Goal: Transaction & Acquisition: Download file/media

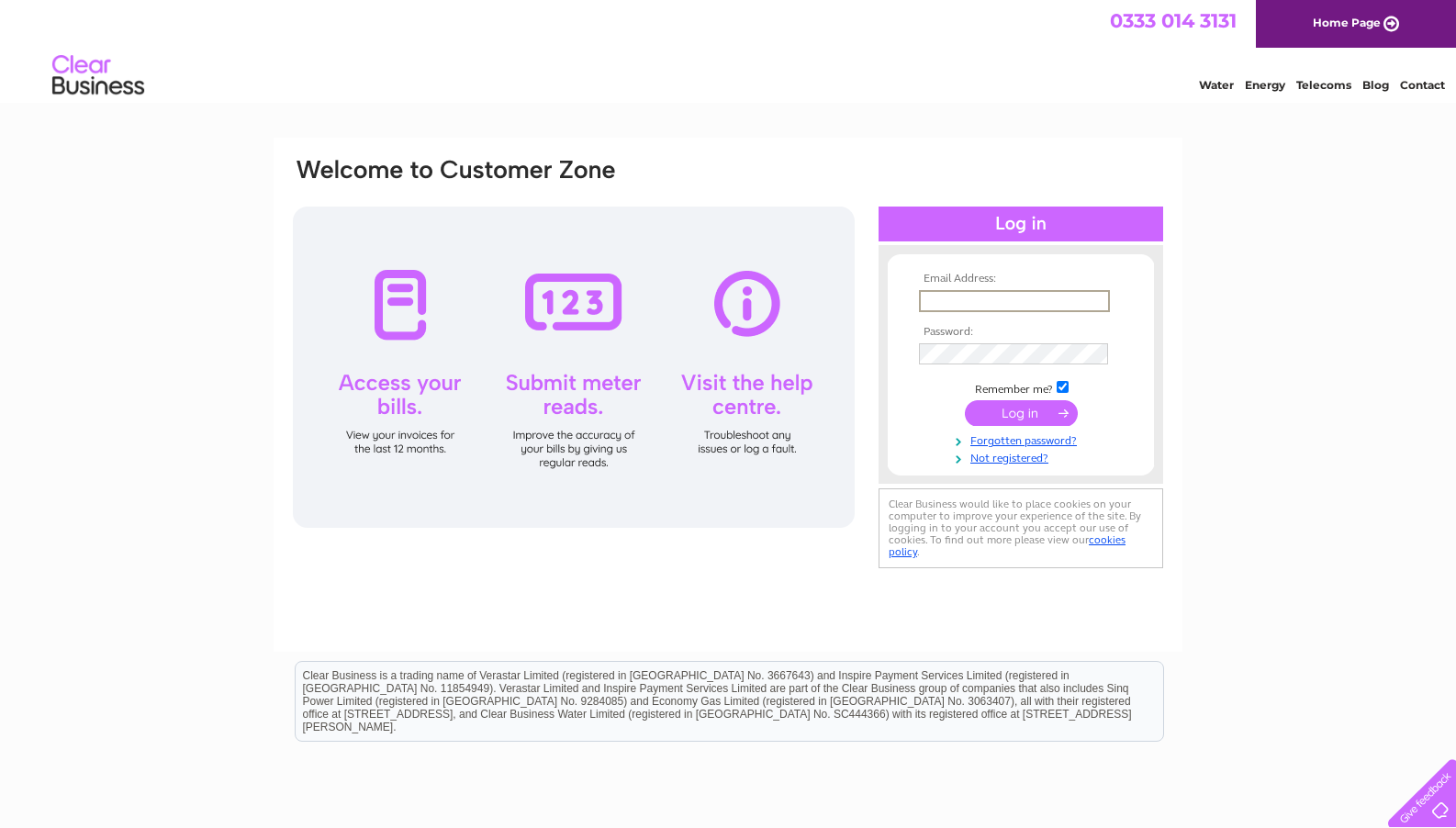
paste input "[PERSON_NAME][EMAIL_ADDRESS][DOMAIN_NAME]"
type input "[PERSON_NAME][EMAIL_ADDRESS][DOMAIN_NAME]"
click at [914, 431] on form "Email Address: [PERSON_NAME][EMAIL_ADDRESS][DOMAIN_NAME] Password:" at bounding box center [1021, 369] width 266 height 193
click at [1024, 407] on input "submit" at bounding box center [1022, 413] width 113 height 26
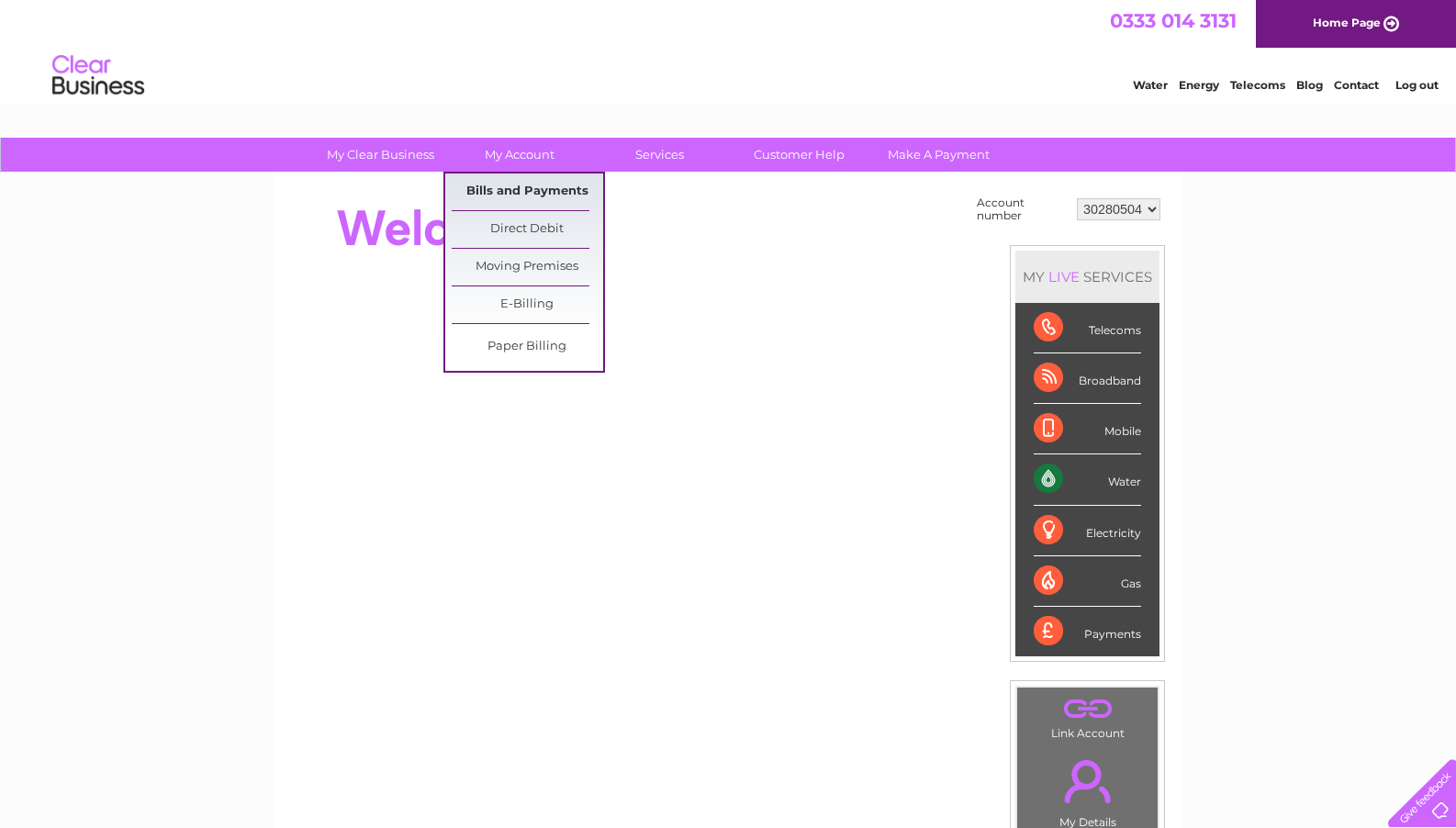
click at [528, 188] on link "Bills and Payments" at bounding box center [527, 192] width 152 height 37
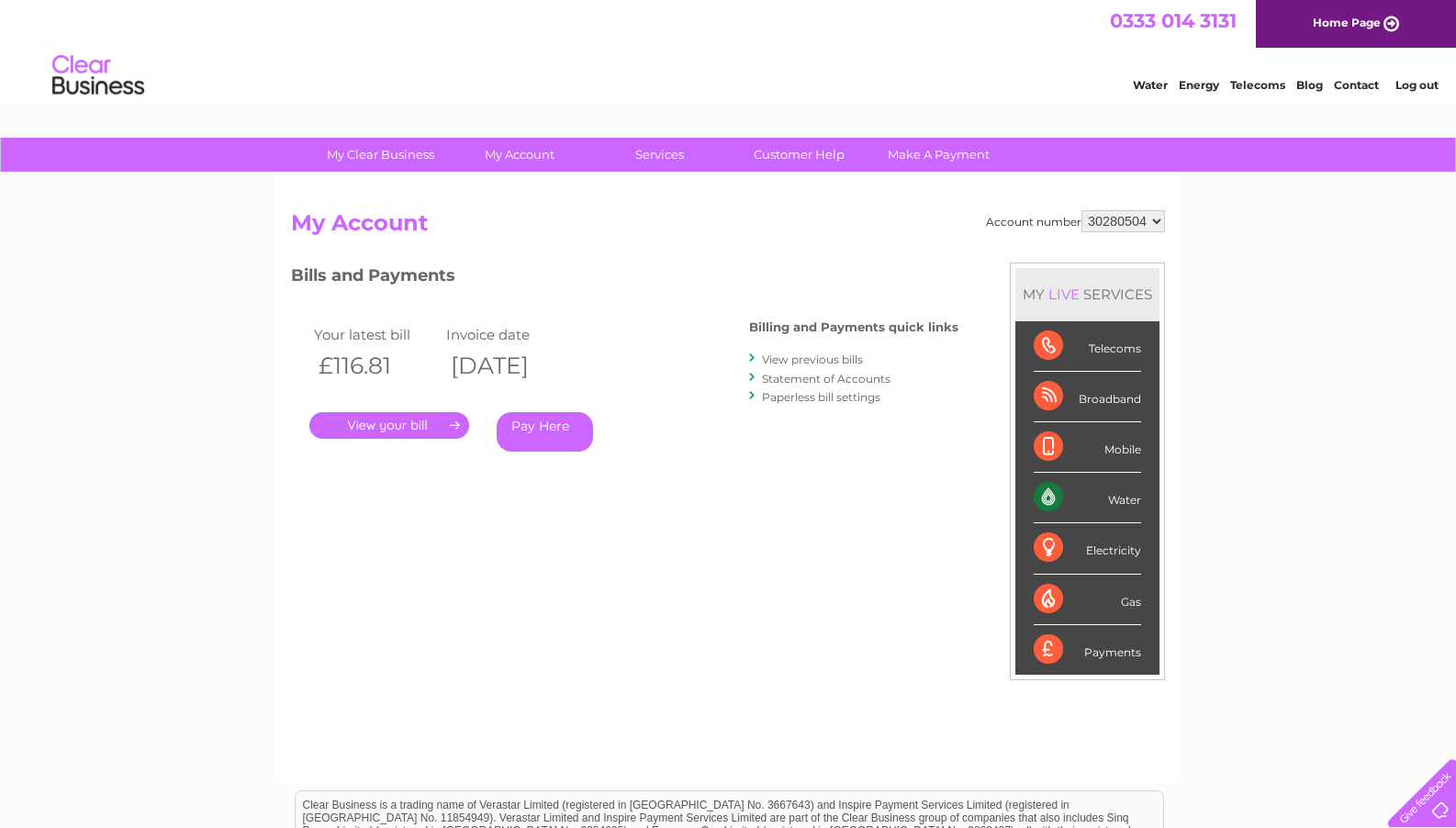
click at [827, 357] on link "View previous bills" at bounding box center [812, 359] width 101 height 14
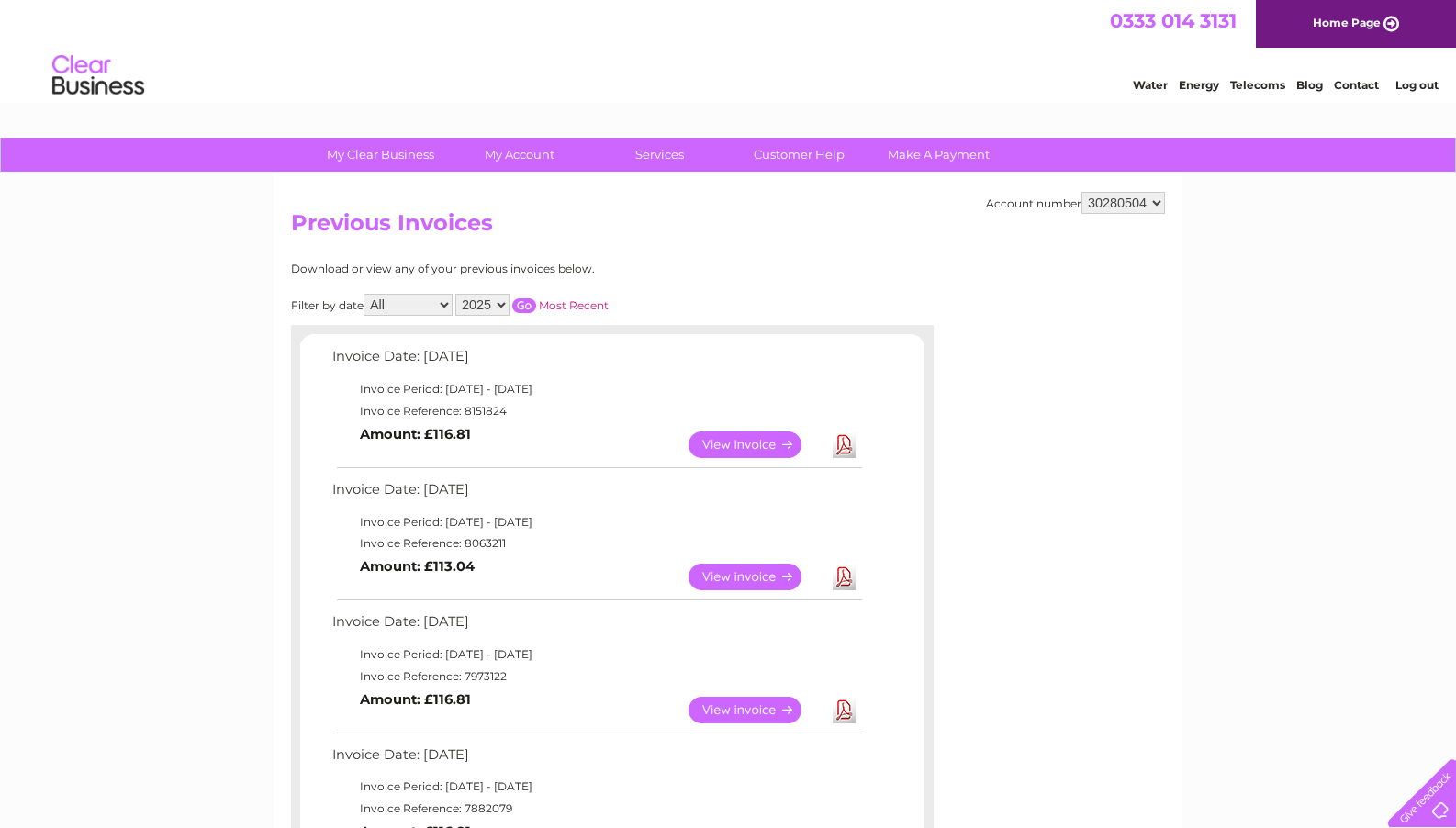
click at [844, 435] on link "Download" at bounding box center [843, 444] width 23 height 27
click at [844, 573] on link "Download" at bounding box center [843, 577] width 23 height 27
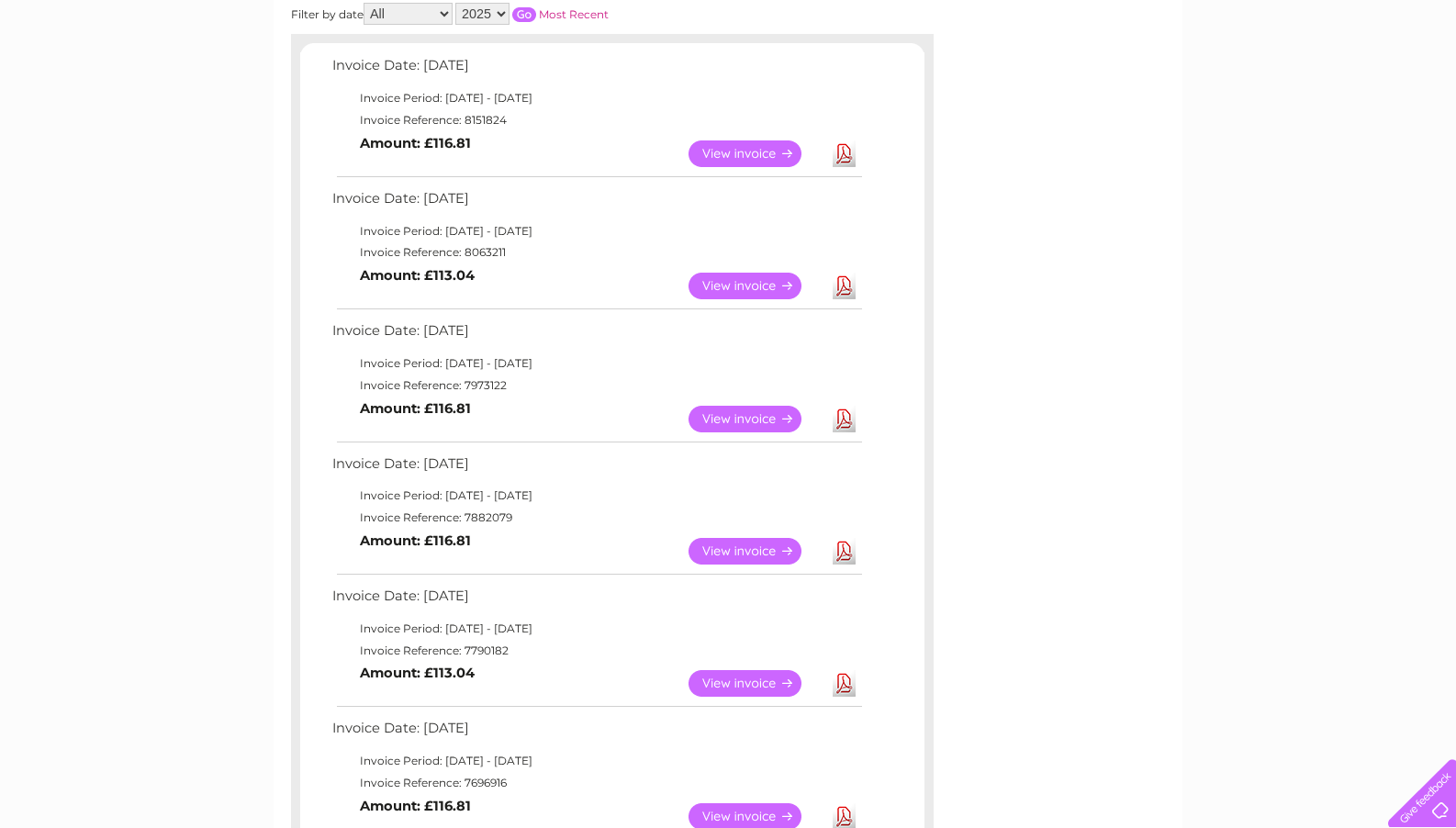
scroll to position [198, 0]
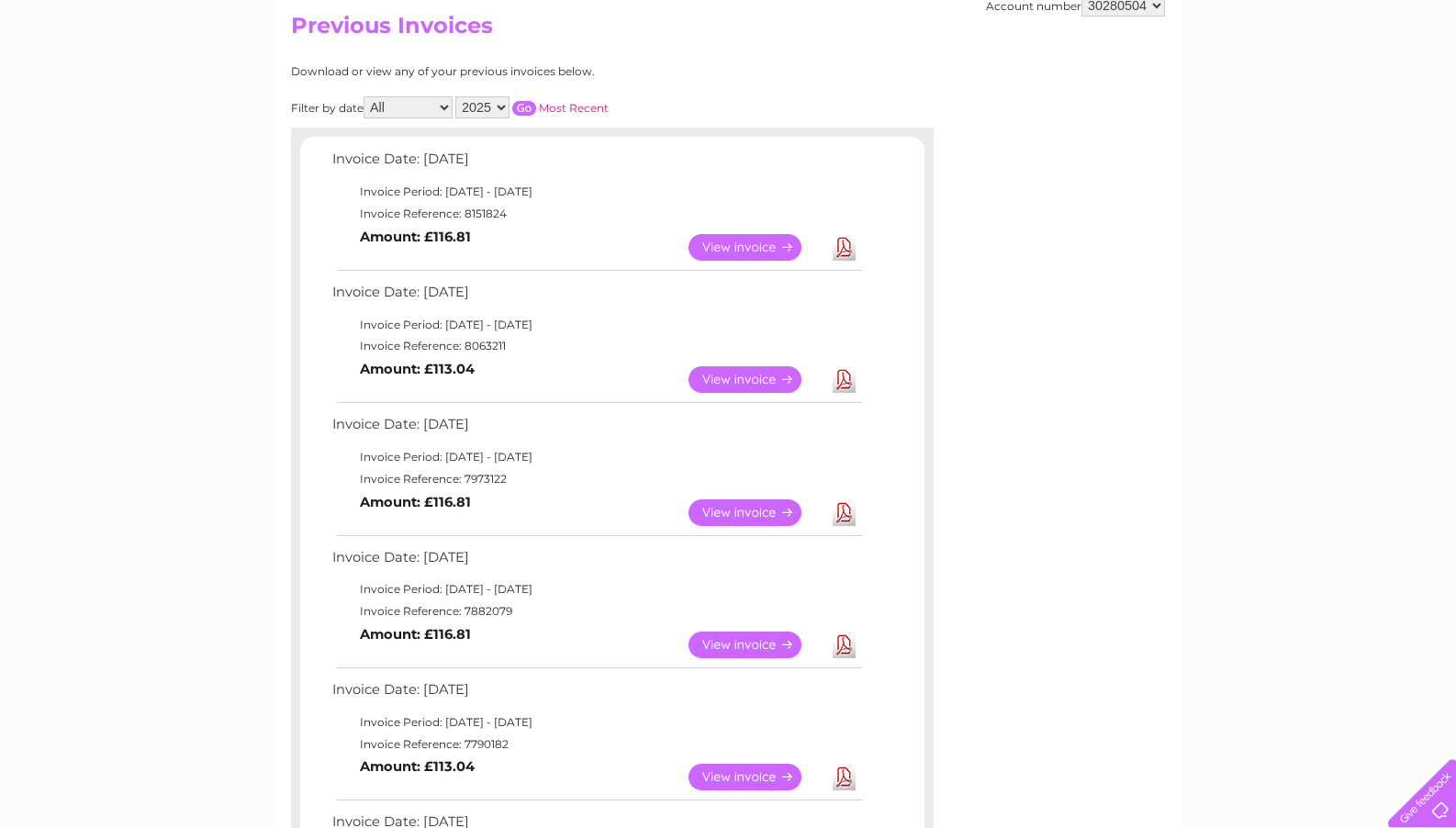
click at [843, 500] on link "Download" at bounding box center [843, 512] width 23 height 27
click at [844, 631] on link "Download" at bounding box center [843, 644] width 23 height 27
click at [845, 763] on link "Download" at bounding box center [843, 776] width 23 height 27
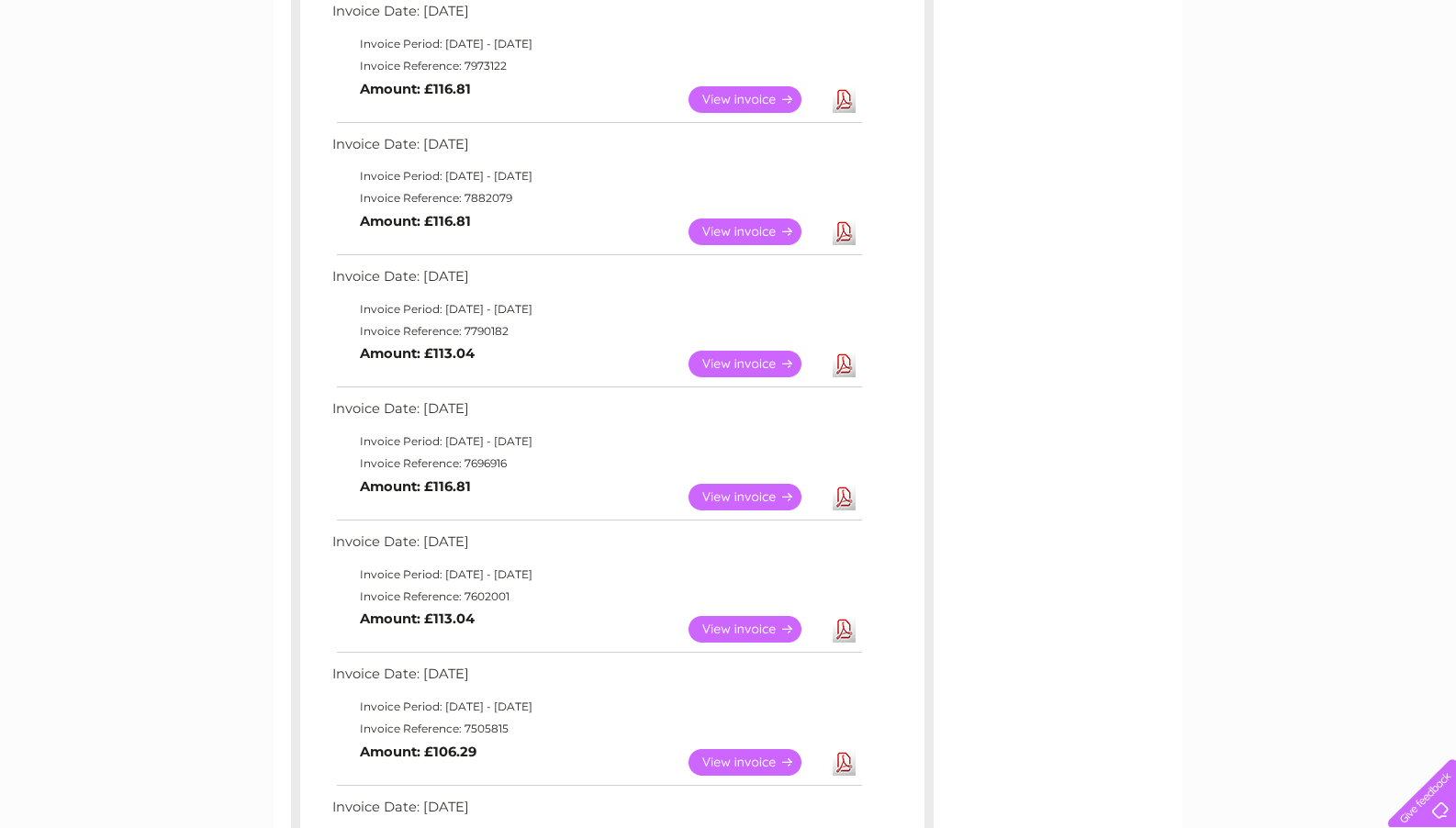
click at [845, 483] on link "Download" at bounding box center [843, 496] width 23 height 27
click at [844, 616] on link "Download" at bounding box center [843, 628] width 23 height 27
click at [846, 749] on link "Download" at bounding box center [843, 761] width 23 height 27
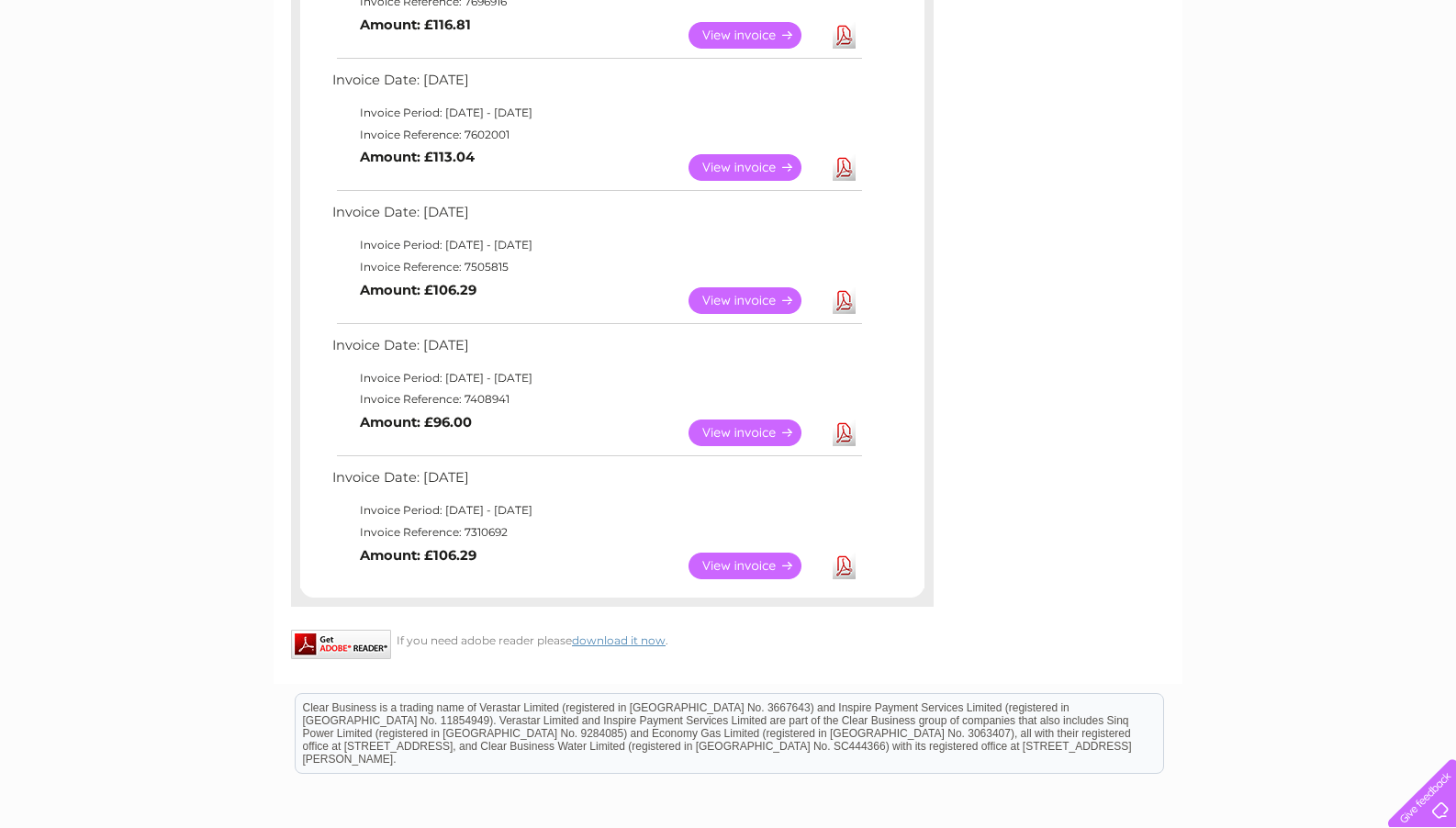
click at [843, 553] on link "Download" at bounding box center [843, 566] width 23 height 27
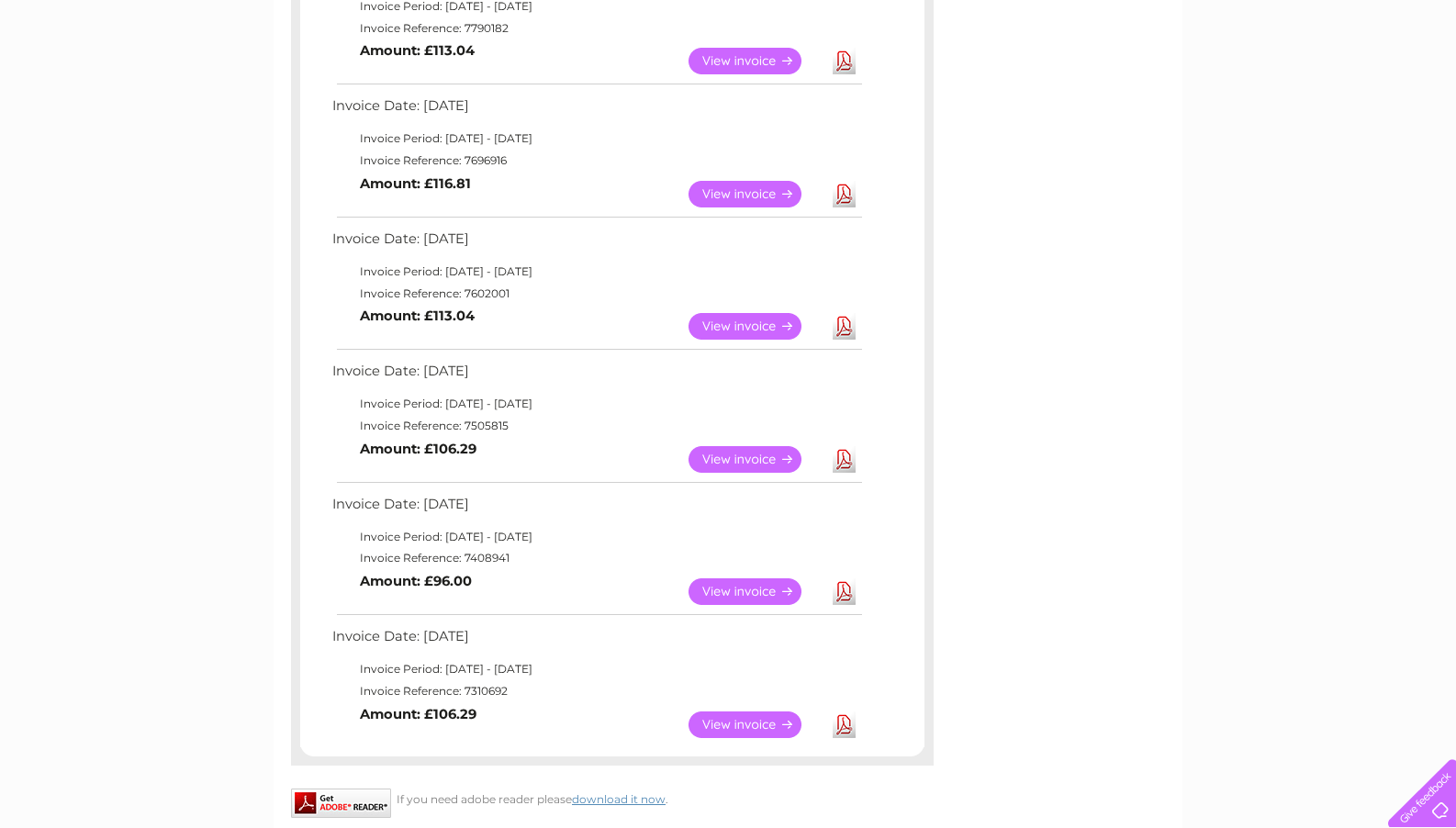
scroll to position [917, 0]
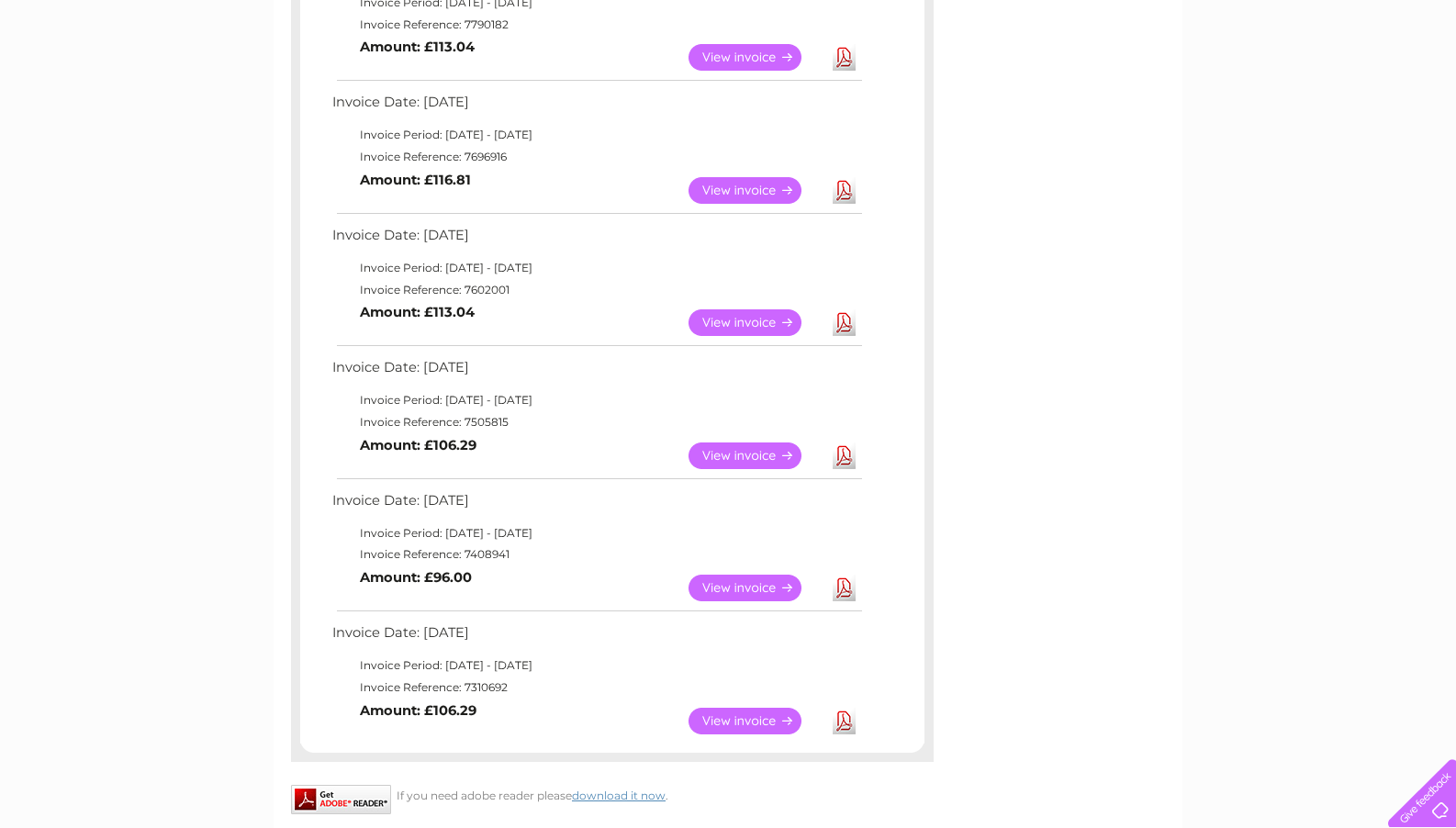
click at [843, 177] on link "Download" at bounding box center [843, 190] width 23 height 27
click at [845, 310] on link "Download" at bounding box center [843, 323] width 23 height 27
click at [844, 443] on link "Download" at bounding box center [843, 456] width 23 height 27
click at [840, 575] on link "Download" at bounding box center [843, 588] width 23 height 27
click at [842, 708] on link "Download" at bounding box center [843, 721] width 23 height 27
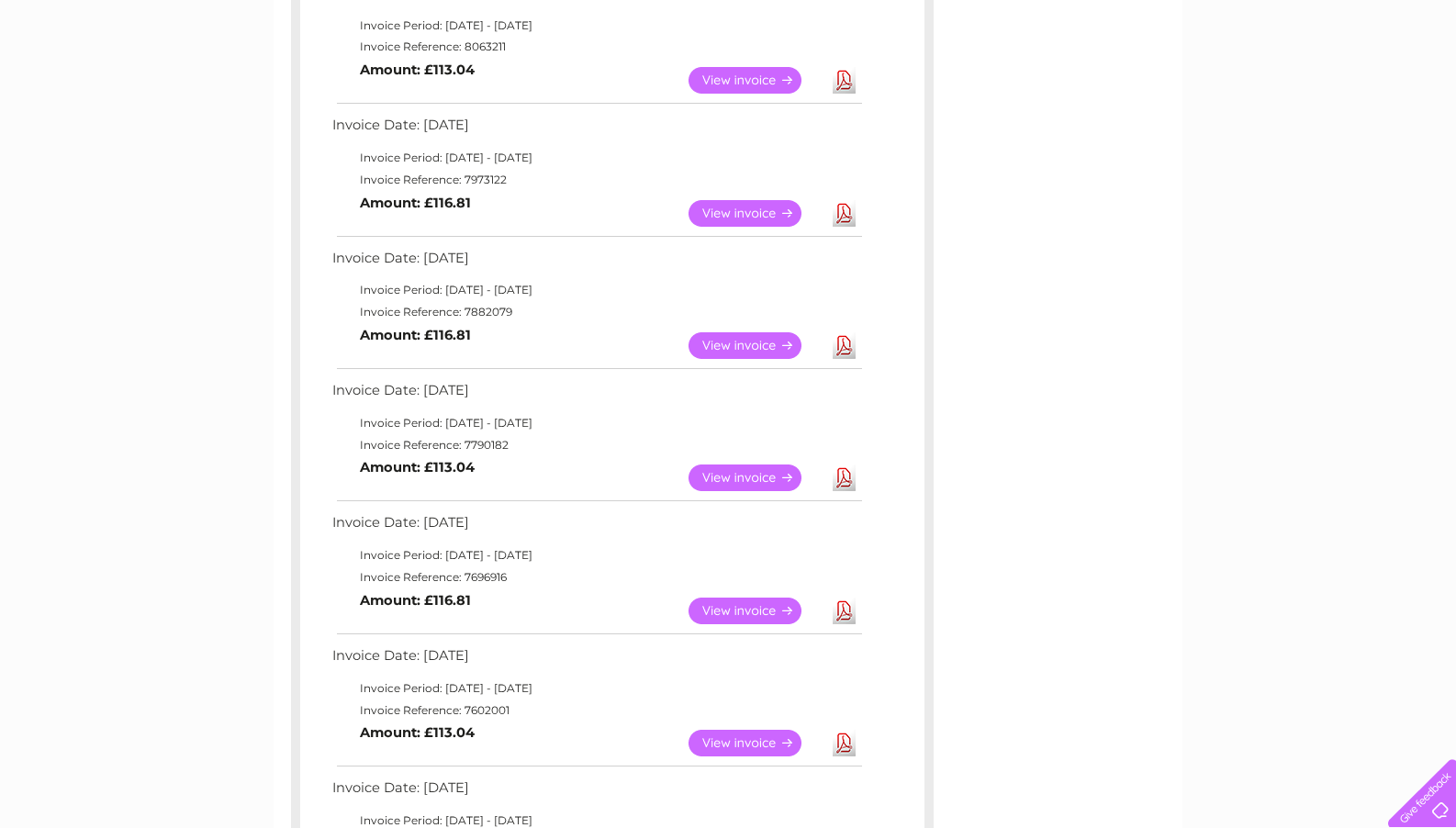
scroll to position [436, 0]
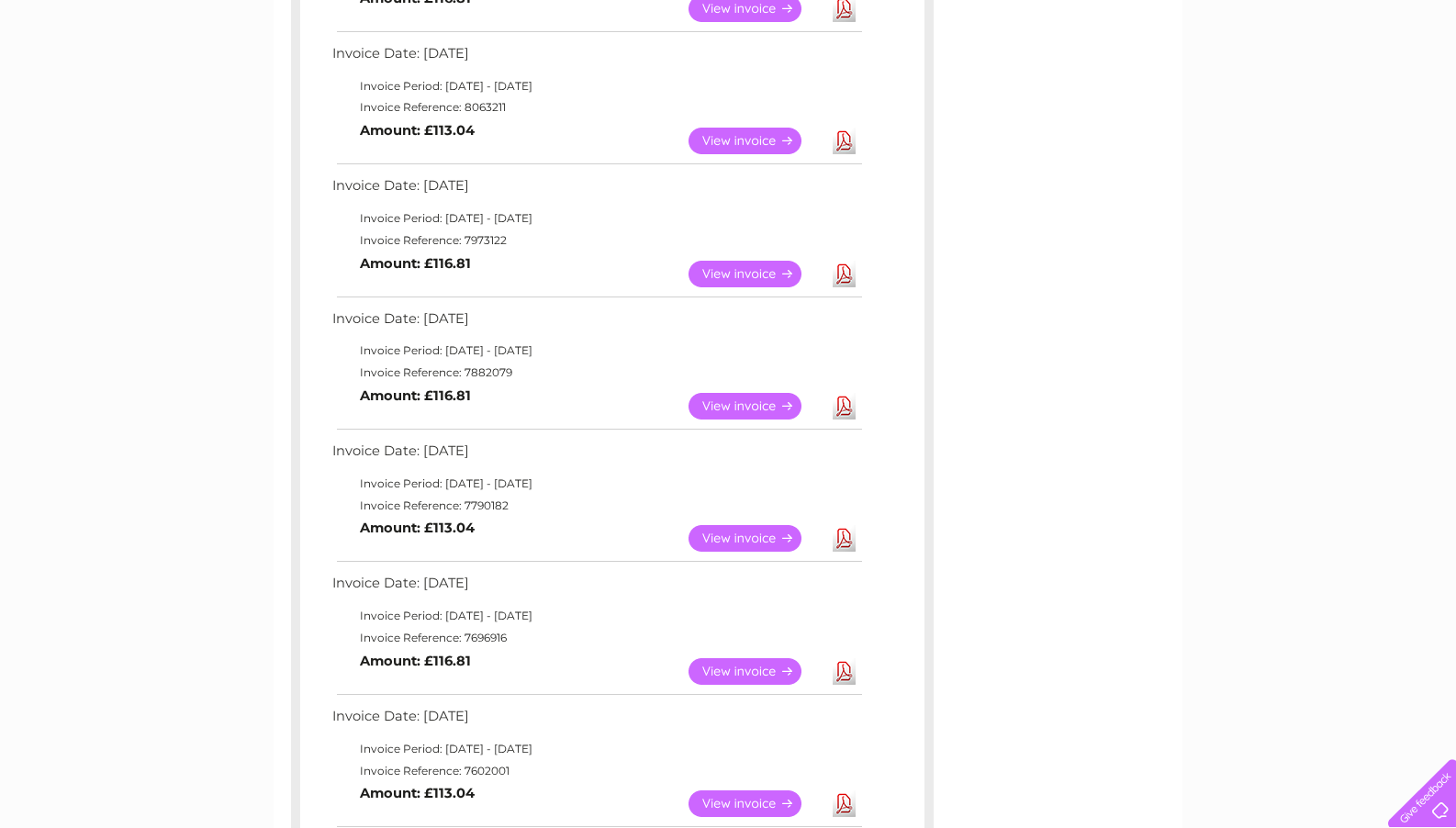
click at [840, 262] on link "Download" at bounding box center [843, 274] width 23 height 27
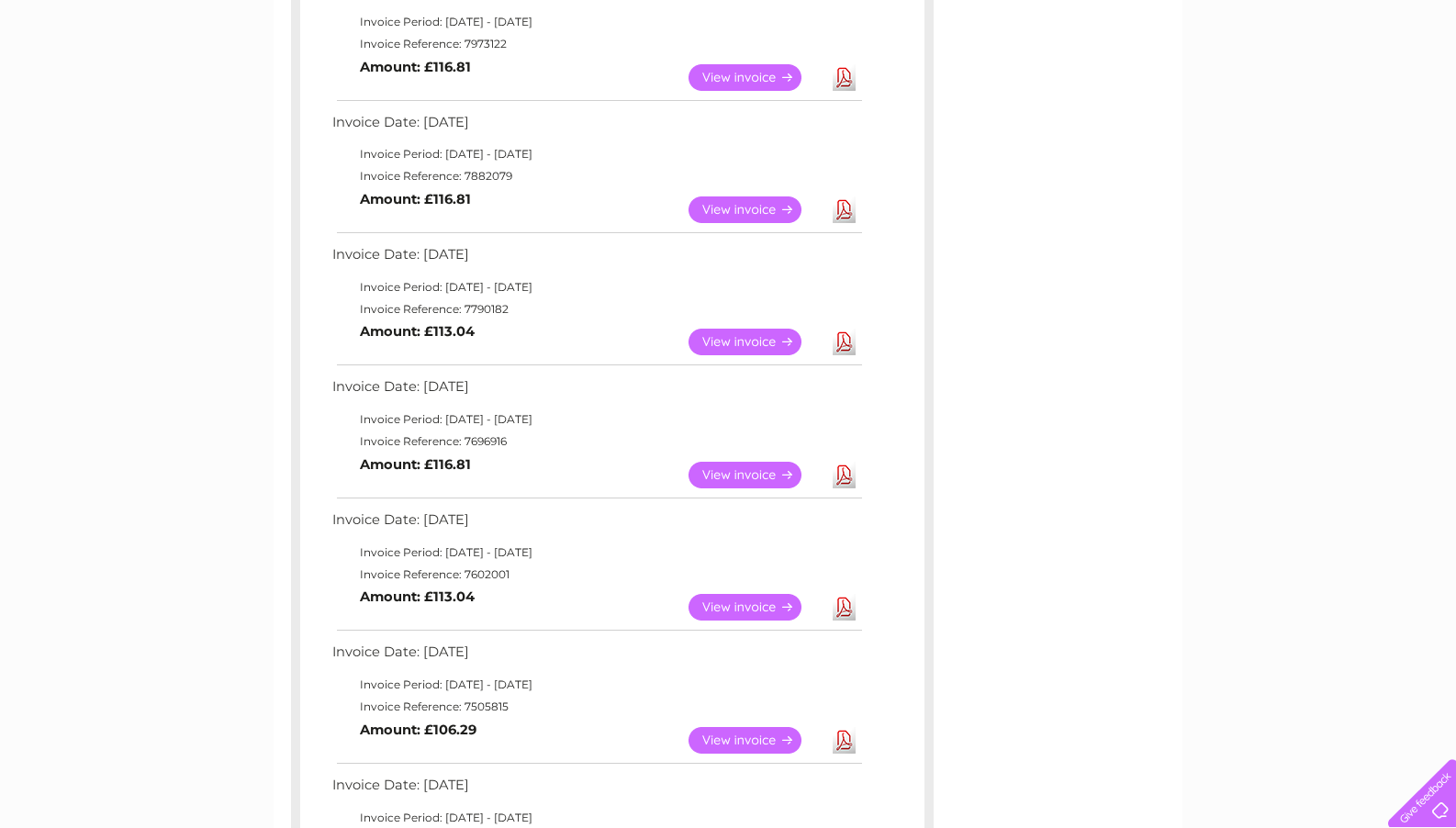
scroll to position [486, 0]
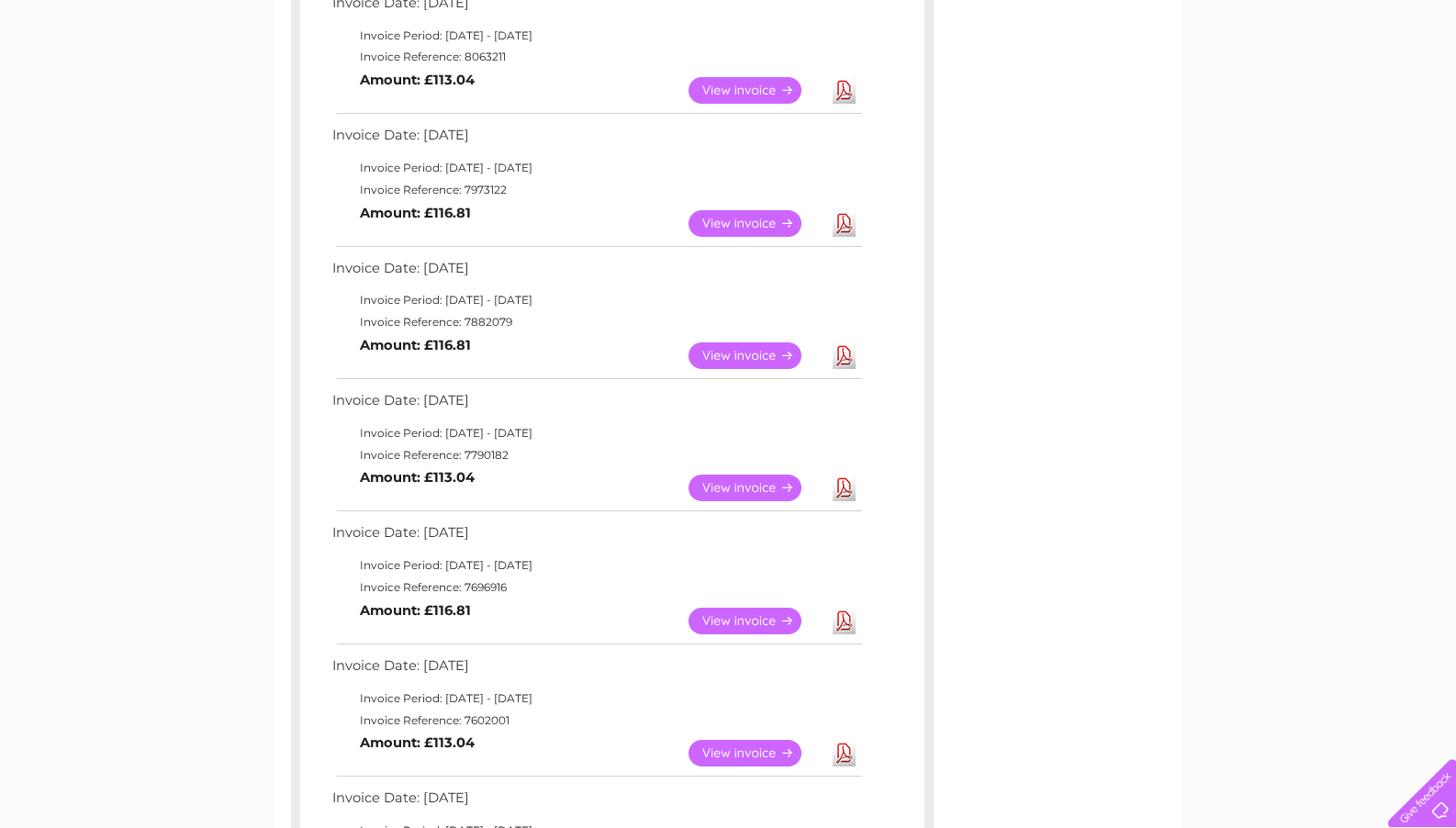
click at [840, 475] on link "Download" at bounding box center [843, 487] width 23 height 27
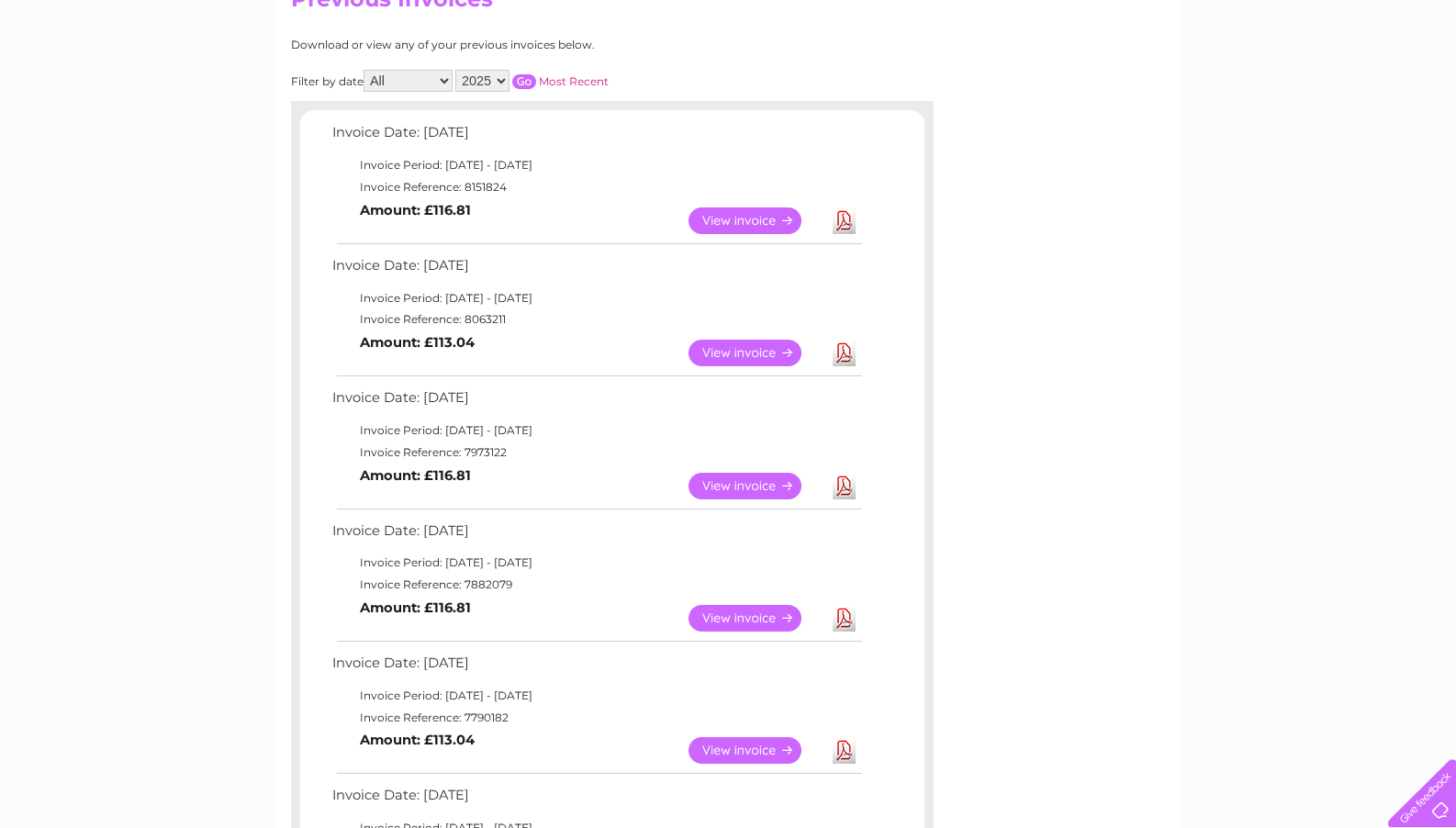
scroll to position [227, 0]
